Goal: Task Accomplishment & Management: Use online tool/utility

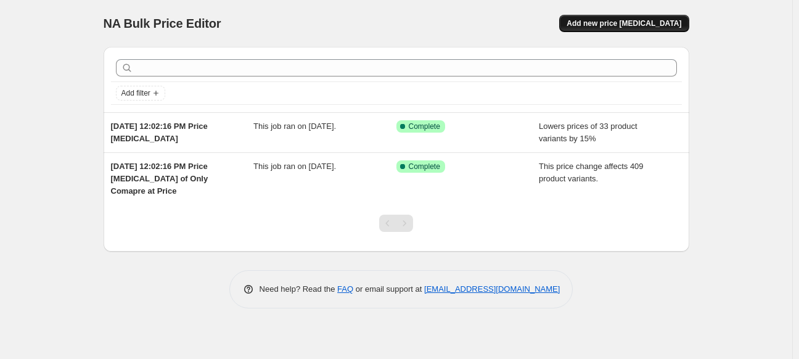
click at [616, 26] on span "Add new price [MEDICAL_DATA]" at bounding box center [623, 23] width 115 height 10
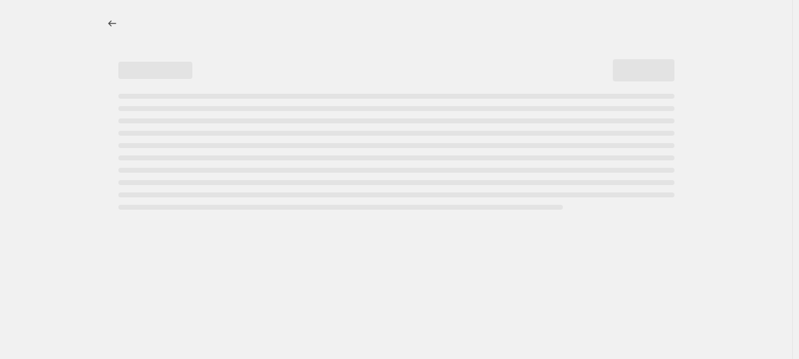
select select "percentage"
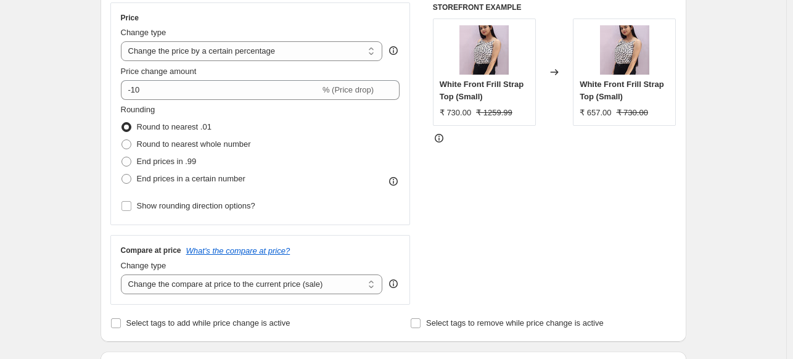
scroll to position [215, 0]
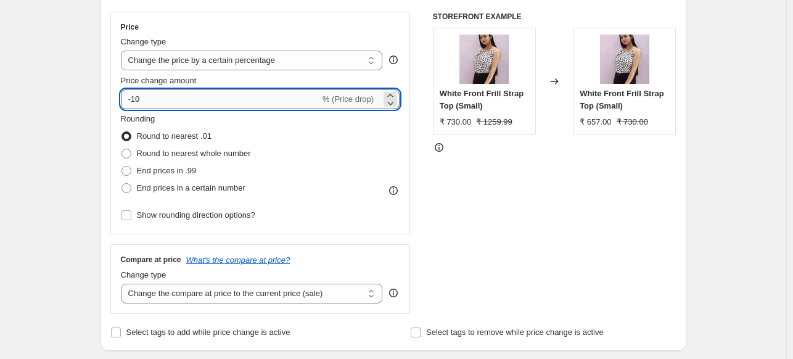
click at [136, 101] on input "-10" at bounding box center [220, 99] width 199 height 20
type input "10"
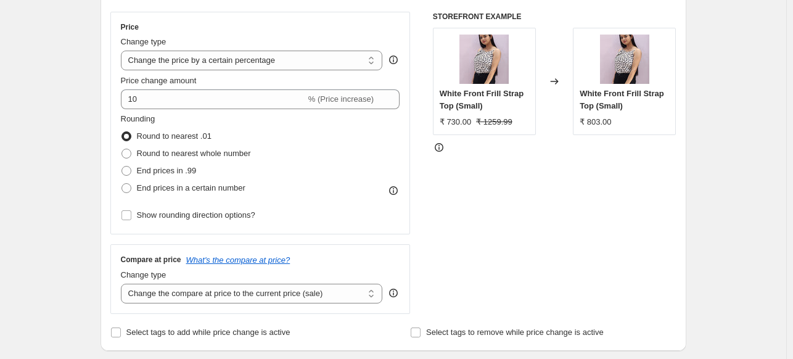
click at [525, 162] on div "STOREFRONT EXAMPLE White Front Frill Strap Top (Small) ₹ 730.00 ₹ 1259.99 Chang…" at bounding box center [554, 163] width 243 height 302
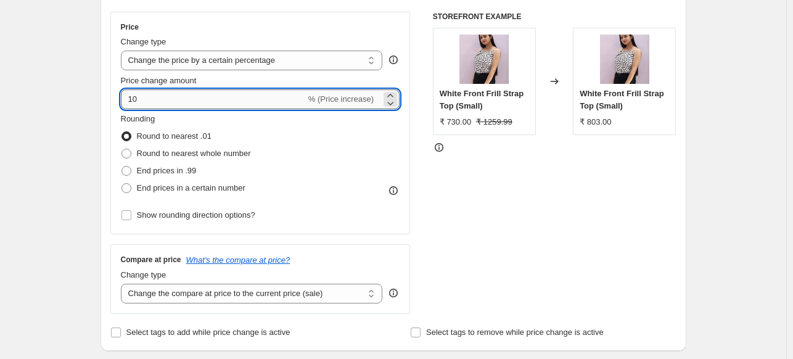
click at [185, 95] on input "10" at bounding box center [213, 99] width 185 height 20
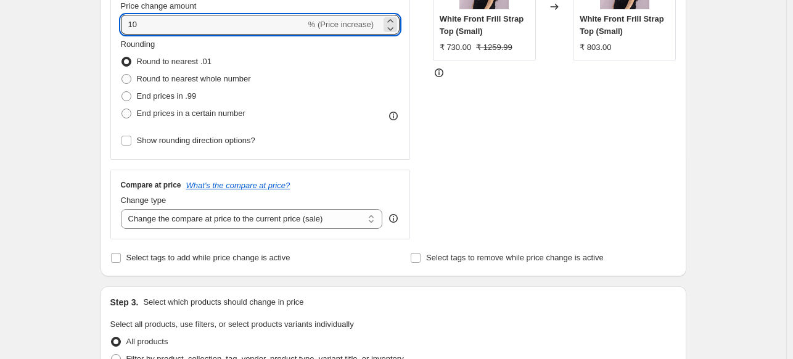
scroll to position [292, 0]
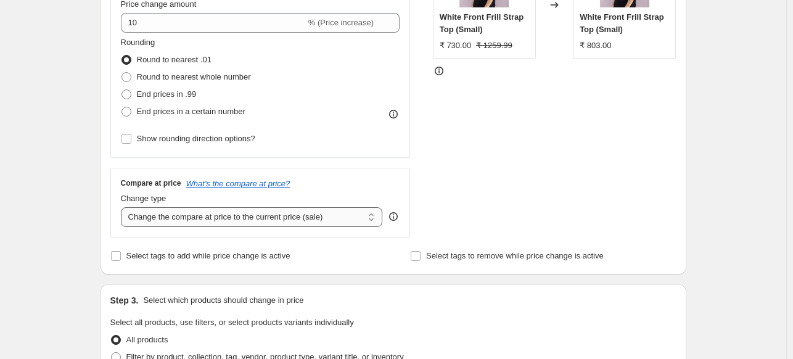
click at [335, 217] on select "Change the compare at price to the current price (sale) Change the compare at p…" at bounding box center [252, 217] width 262 height 20
select select "no_change"
click at [123, 207] on select "Change the compare at price to the current price (sale) Change the compare at p…" at bounding box center [252, 217] width 262 height 20
click at [722, 120] on div "Create new price [MEDICAL_DATA]. This page is ready Create new price [MEDICAL_D…" at bounding box center [393, 324] width 786 height 1232
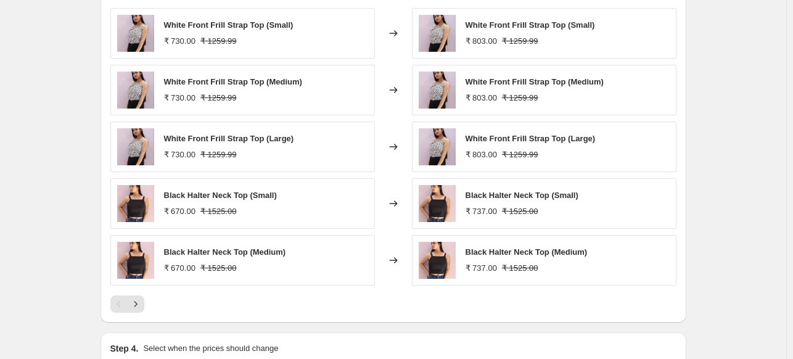
scroll to position [737, 0]
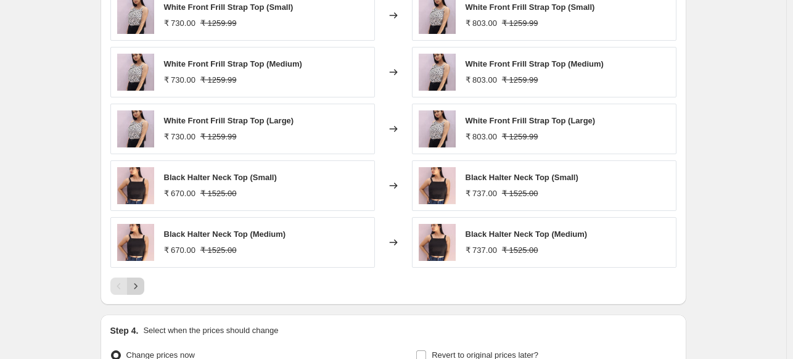
click at [144, 284] on button "Next" at bounding box center [135, 285] width 17 height 17
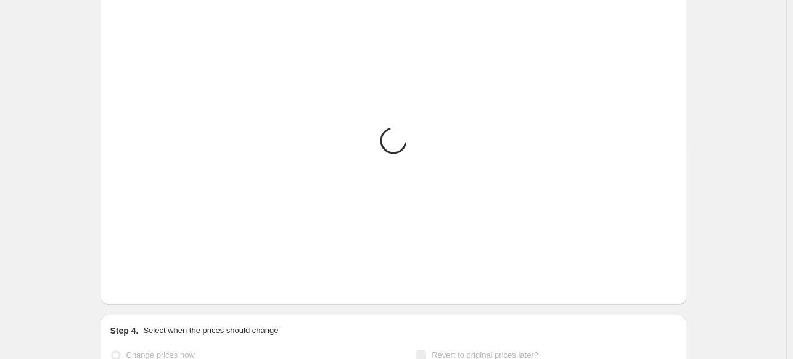
click at [144, 284] on button "Next" at bounding box center [135, 285] width 17 height 17
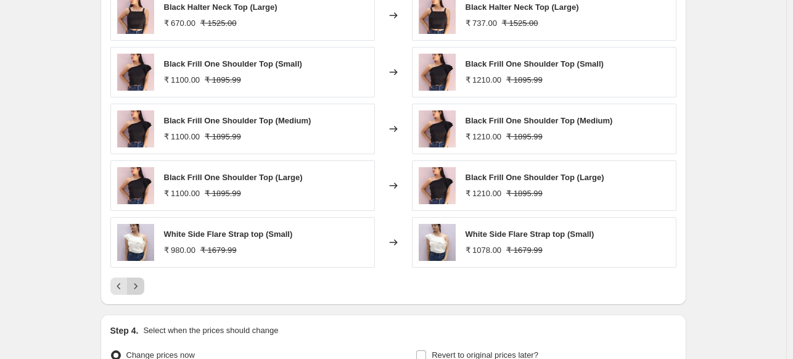
click at [144, 284] on button "Next" at bounding box center [135, 285] width 17 height 17
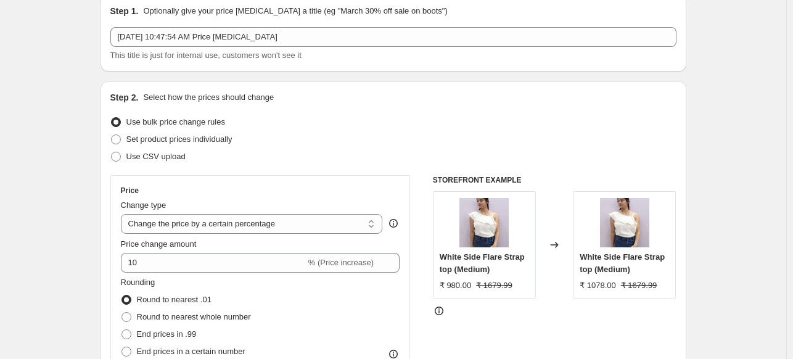
scroll to position [0, 0]
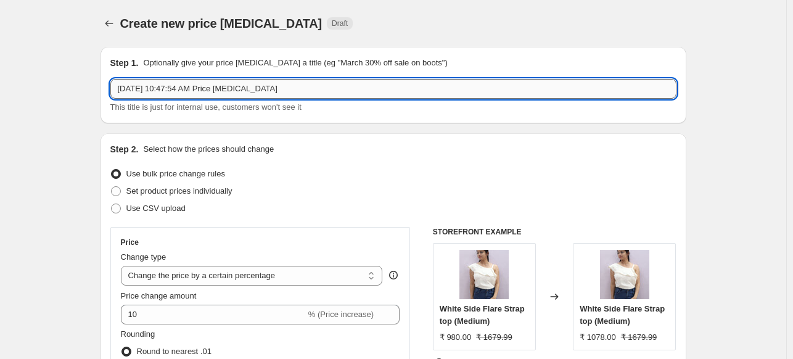
click at [477, 81] on input "[DATE] 10:47:54 AM Price [MEDICAL_DATA]" at bounding box center [393, 89] width 566 height 20
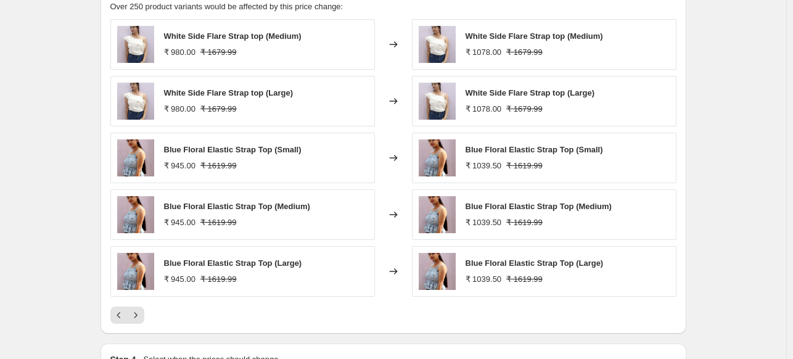
scroll to position [871, 0]
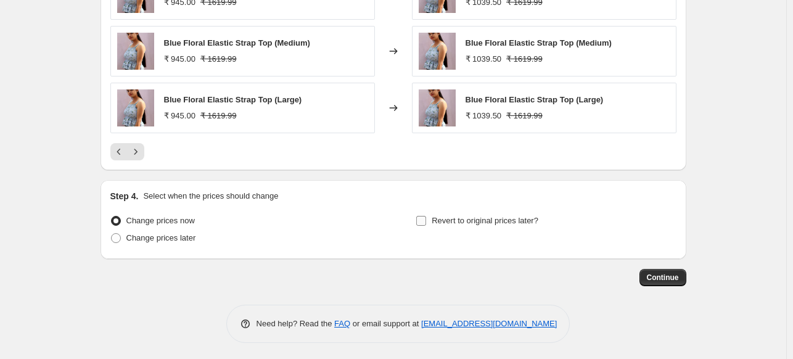
type input "[DATE] 10:47:54 AM Price [MEDICAL_DATA] for B2G1 [DATE] offer"
click at [436, 221] on span "Revert to original prices later?" at bounding box center [484, 220] width 107 height 9
click at [426, 221] on input "Revert to original prices later?" at bounding box center [421, 221] width 10 height 10
checkbox input "true"
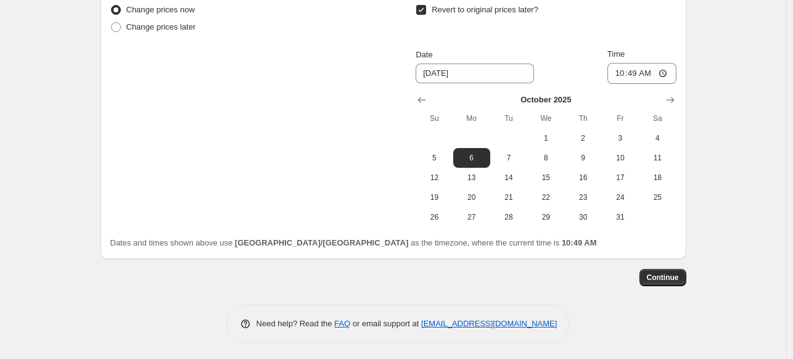
scroll to position [1076, 0]
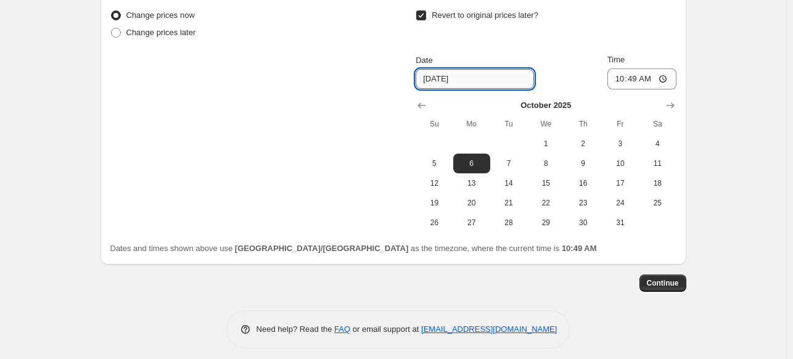
click at [479, 76] on input "[DATE]" at bounding box center [474, 79] width 118 height 20
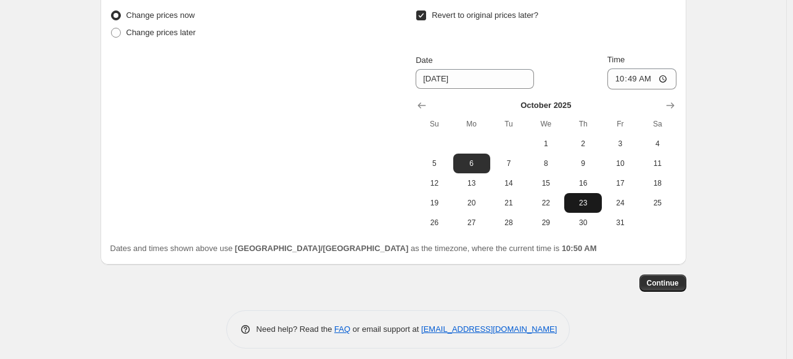
click at [571, 198] on button "23" at bounding box center [582, 203] width 37 height 20
type input "[DATE]"
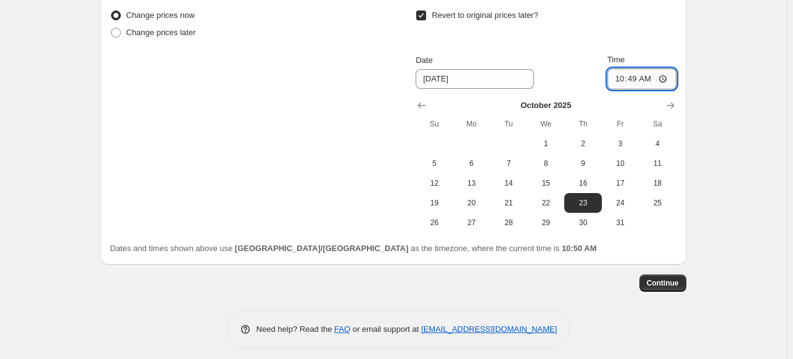
click at [635, 78] on input "10:49" at bounding box center [641, 78] width 69 height 21
type input "00:00"
click at [667, 279] on span "Continue" at bounding box center [663, 283] width 32 height 10
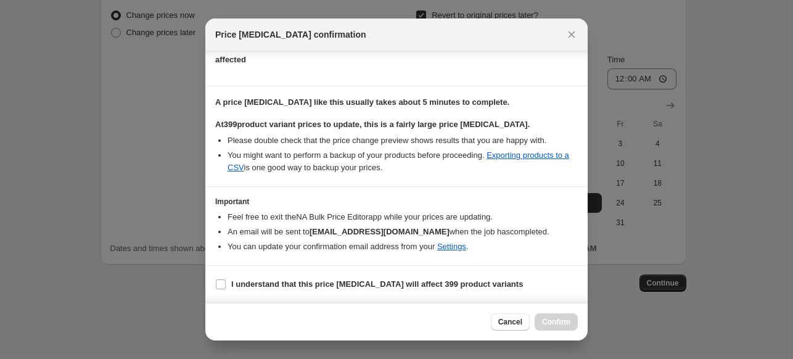
scroll to position [175, 0]
click at [385, 283] on b "I understand that this price [MEDICAL_DATA] will affect 399 product variants" at bounding box center [377, 283] width 292 height 9
click at [226, 283] on input "I understand that this price [MEDICAL_DATA] will affect 399 product variants" at bounding box center [221, 284] width 10 height 10
checkbox input "true"
click at [544, 316] on button "Confirm" at bounding box center [555, 321] width 43 height 17
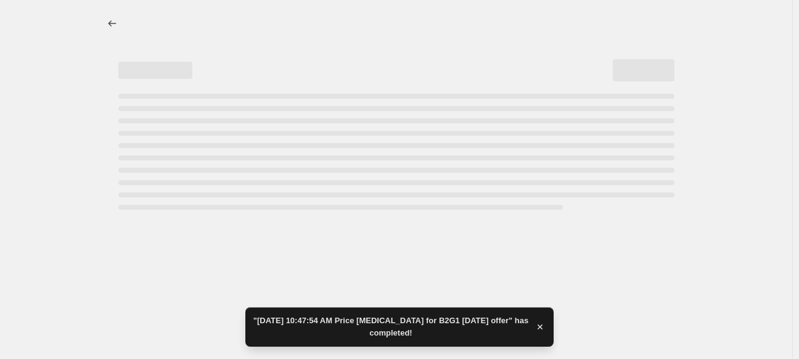
select select "percentage"
select select "no_change"
